Goal: Task Accomplishment & Management: Manage account settings

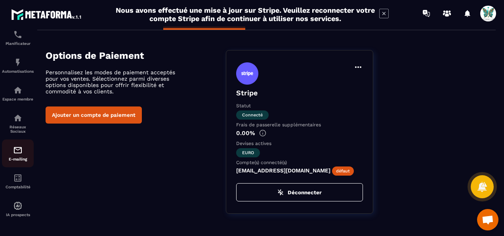
scroll to position [125, 0]
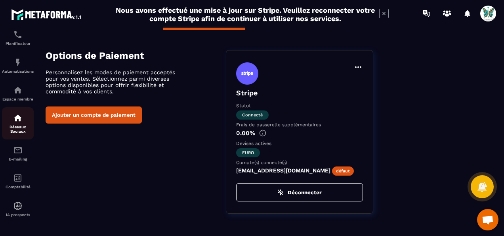
click at [17, 127] on p "Réseaux Sociaux" at bounding box center [18, 129] width 32 height 9
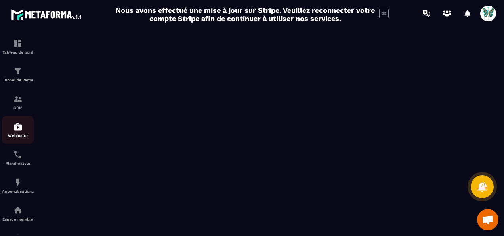
click at [18, 127] on img at bounding box center [18, 127] width 10 height 10
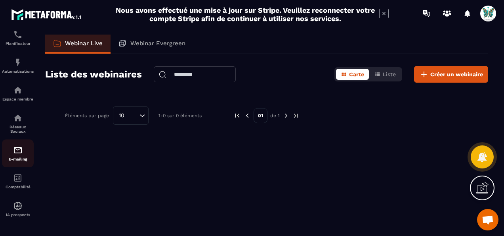
scroll to position [125, 0]
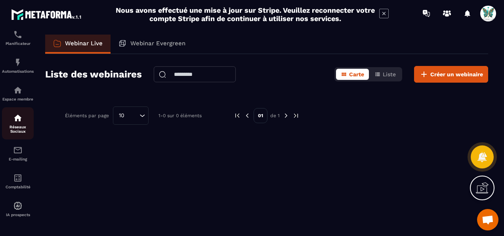
click at [14, 125] on p "Réseaux Sociaux" at bounding box center [18, 129] width 32 height 9
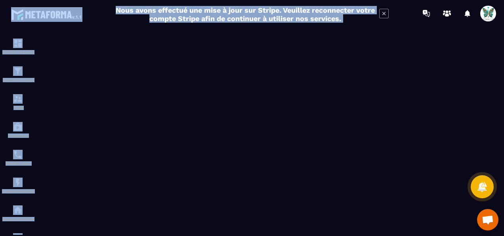
copy main "Nous avons effectué une mise à jour sur Stripe. Veuillez reconnecter votre comp…"
click at [387, 13] on icon at bounding box center [384, 14] width 10 height 10
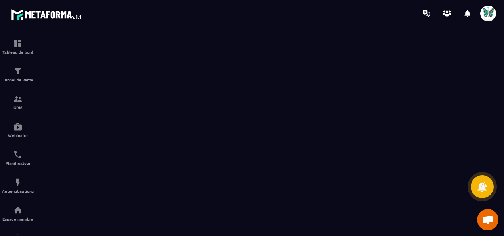
click at [492, 6] on span at bounding box center [489, 14] width 16 height 16
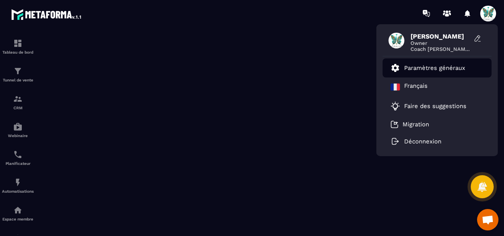
click at [439, 68] on p "Paramètres généraux" at bounding box center [434, 67] width 61 height 7
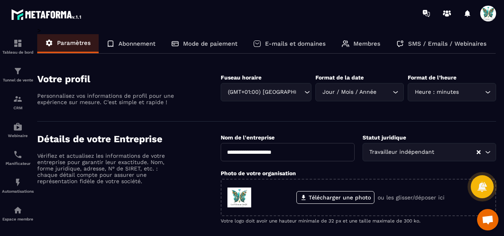
click at [152, 44] on p "Abonnement" at bounding box center [137, 43] width 37 height 7
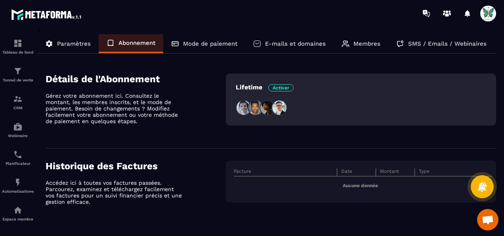
click at [219, 46] on p "Mode de paiement" at bounding box center [210, 43] width 54 height 7
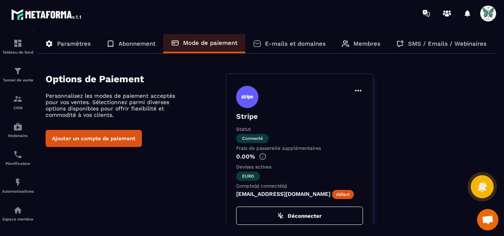
click at [94, 138] on button "Ajouter un compte de paiement" at bounding box center [94, 138] width 96 height 17
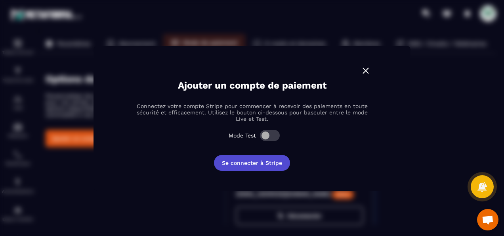
click at [248, 162] on button "Se connecter à Stripe" at bounding box center [252, 163] width 76 height 16
